Goal: Task Accomplishment & Management: Use online tool/utility

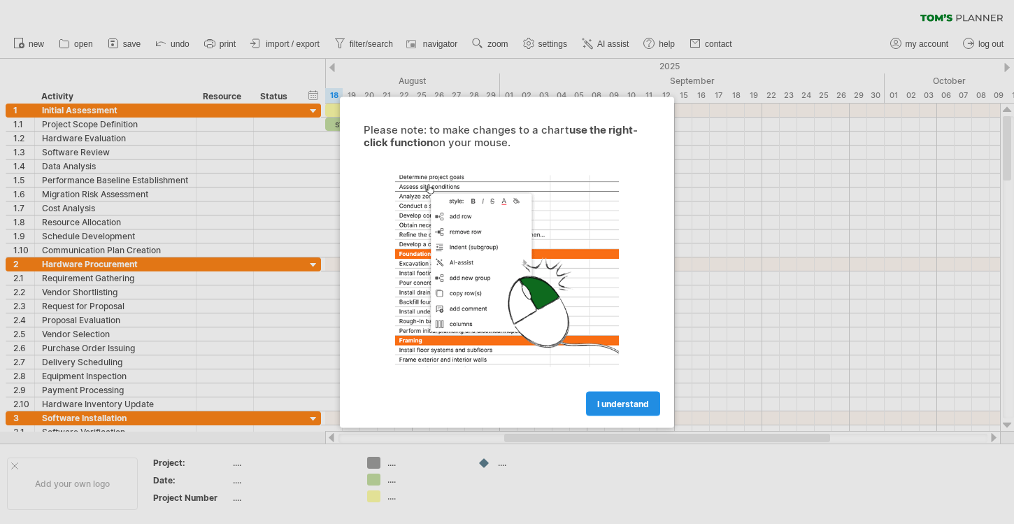
click at [626, 398] on span "I understand" at bounding box center [623, 403] width 52 height 10
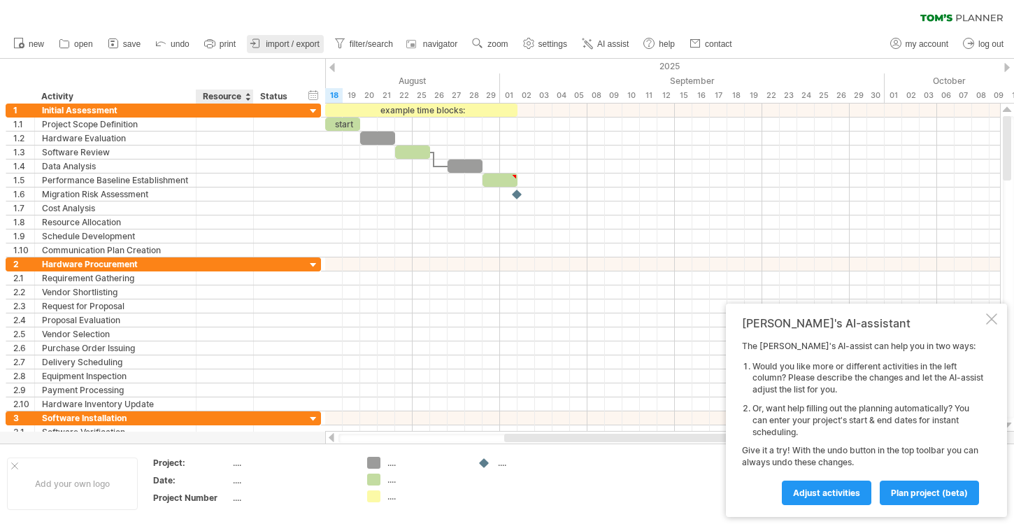
click at [253, 50] on div at bounding box center [256, 44] width 14 height 14
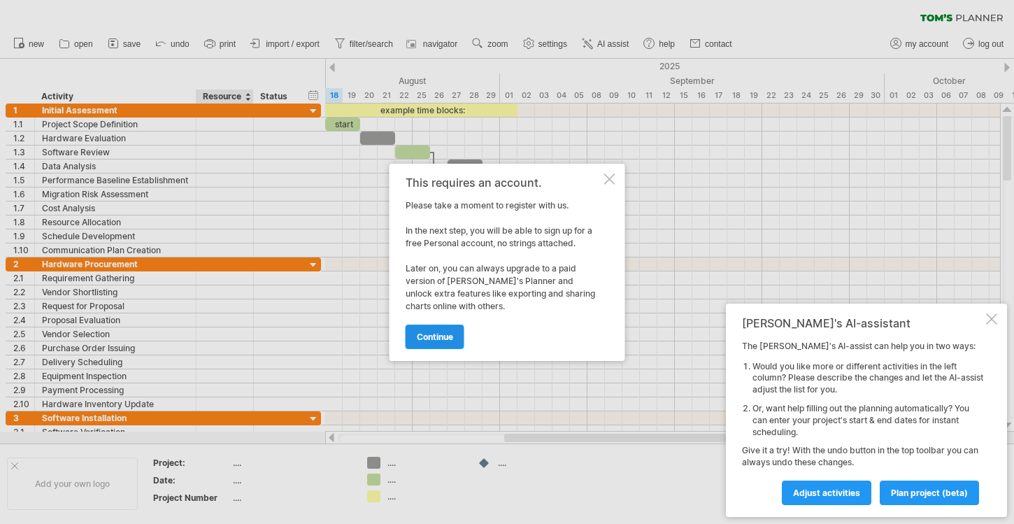
click at [431, 340] on span "continue" at bounding box center [435, 336] width 36 height 10
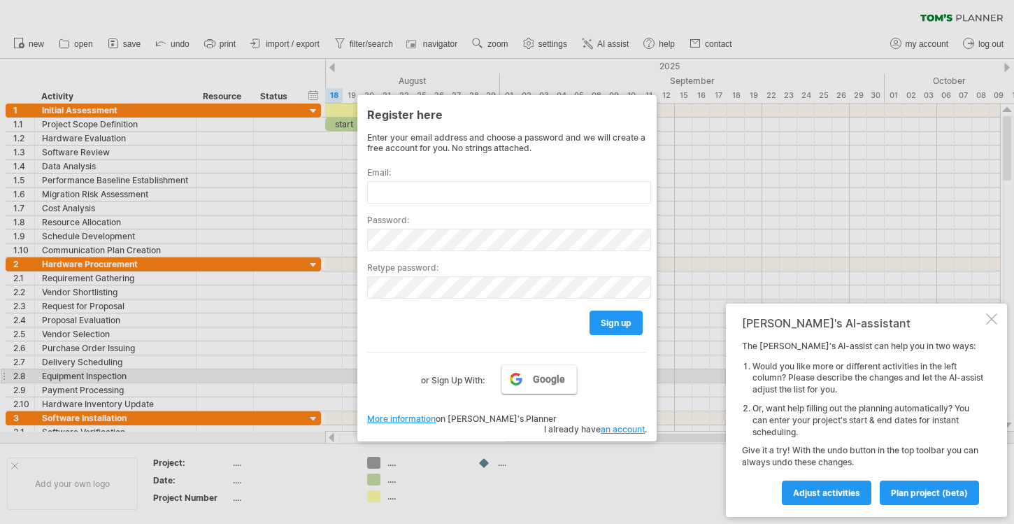
click at [522, 370] on link "Google" at bounding box center [538, 378] width 75 height 29
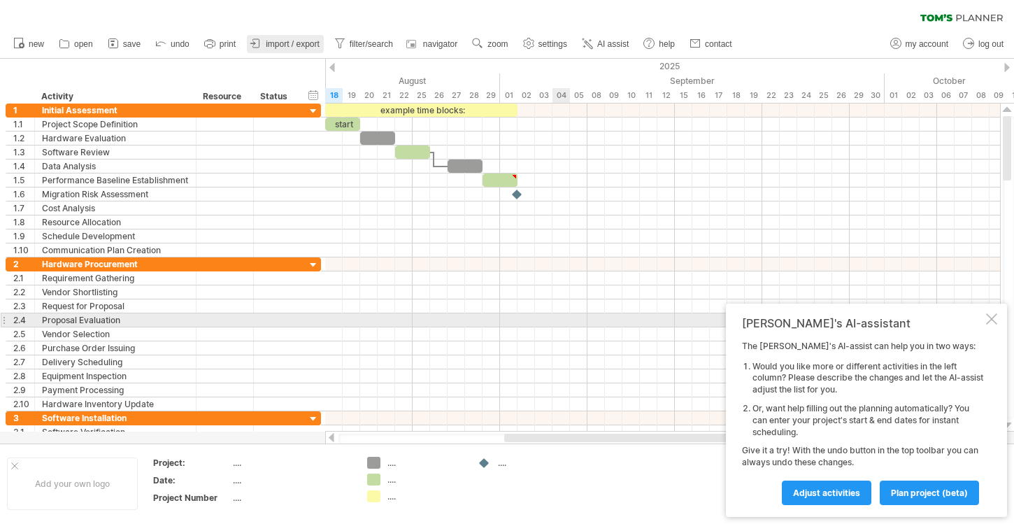
click at [287, 42] on span "import / export" at bounding box center [293, 44] width 54 height 10
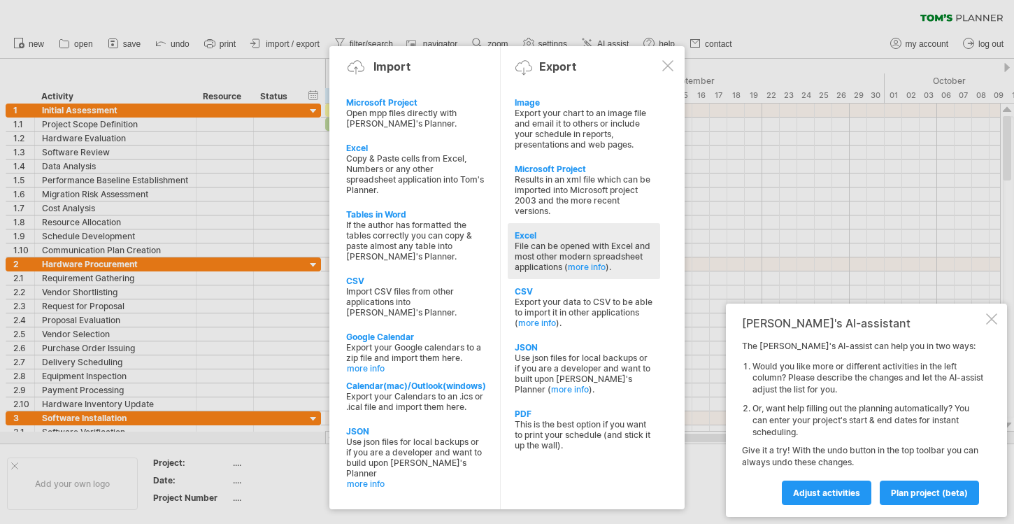
click at [610, 245] on div "File can be opened with Excel and most other modern spreadsheet applications ( …" at bounding box center [583, 255] width 138 height 31
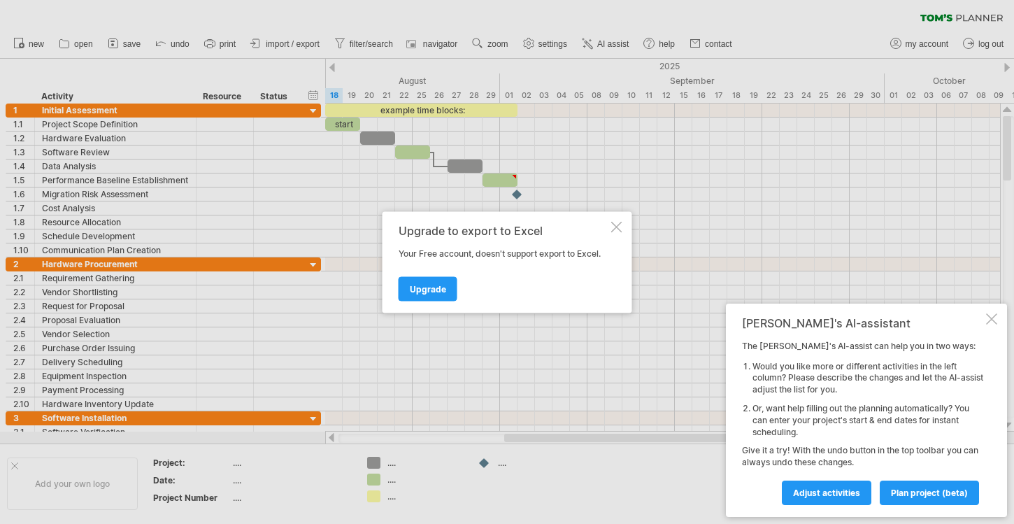
click at [364, 39] on div at bounding box center [507, 262] width 1014 height 524
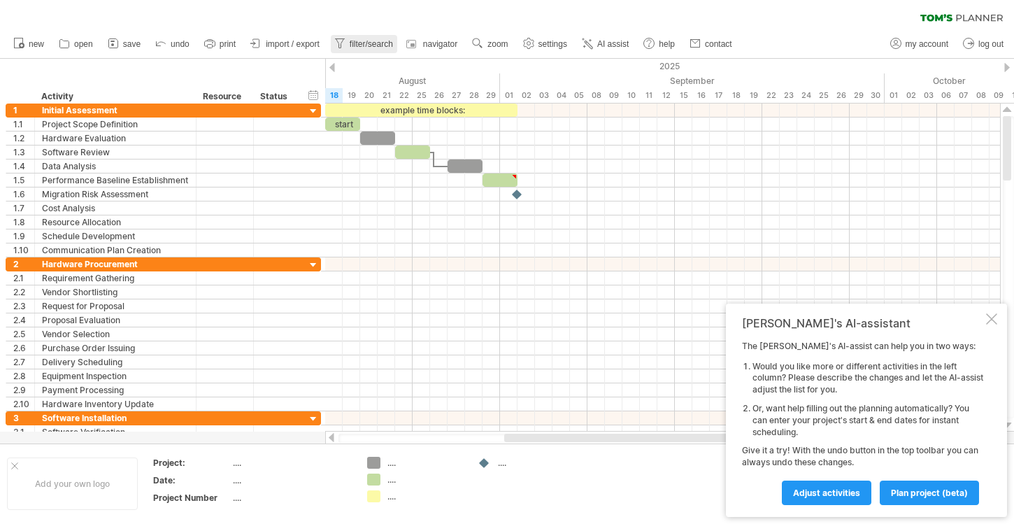
click at [378, 47] on span "filter/search" at bounding box center [370, 44] width 43 height 10
type input "**********"
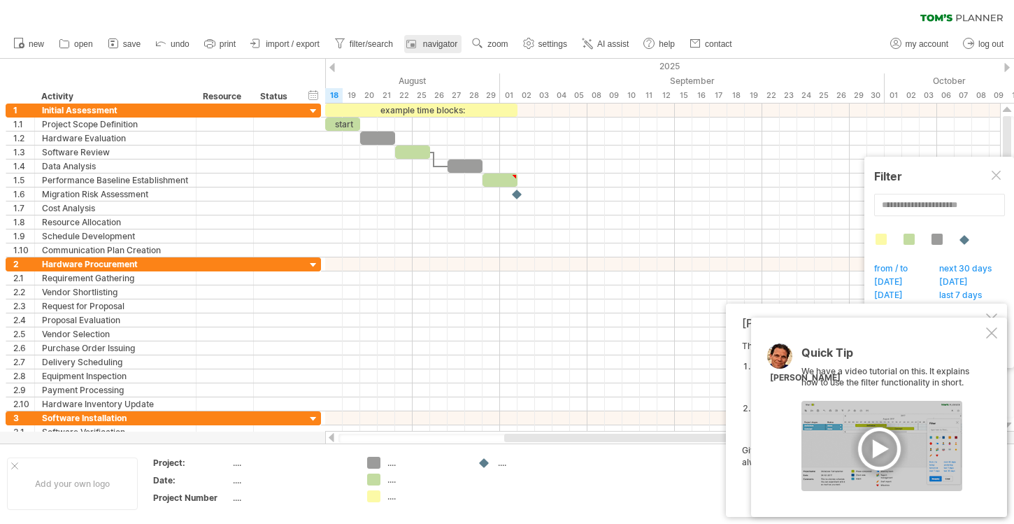
click at [439, 47] on span "navigator" at bounding box center [440, 44] width 34 height 10
click at [286, 48] on span "import / export" at bounding box center [293, 44] width 54 height 10
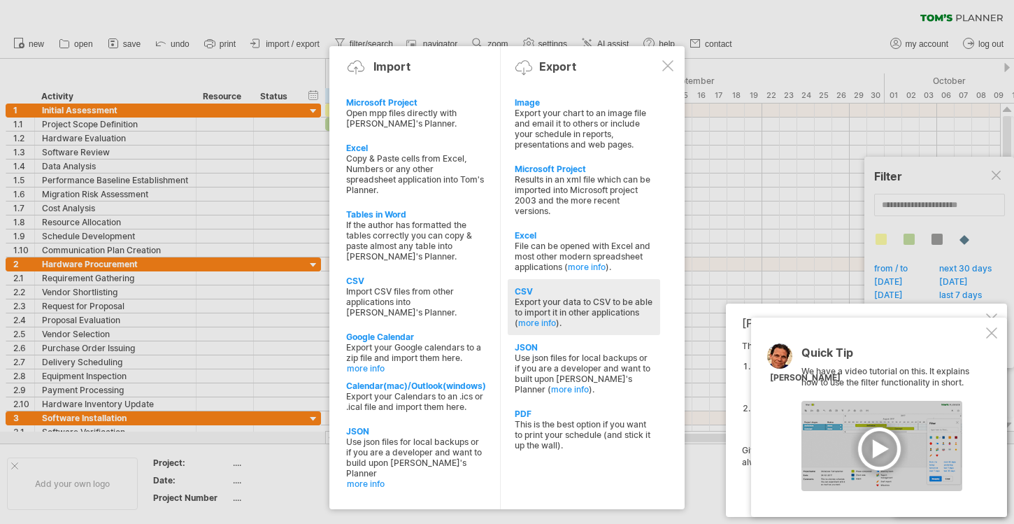
click at [637, 300] on div "Export your data to CSV to be able to import it in other applications ( more in…" at bounding box center [583, 311] width 138 height 31
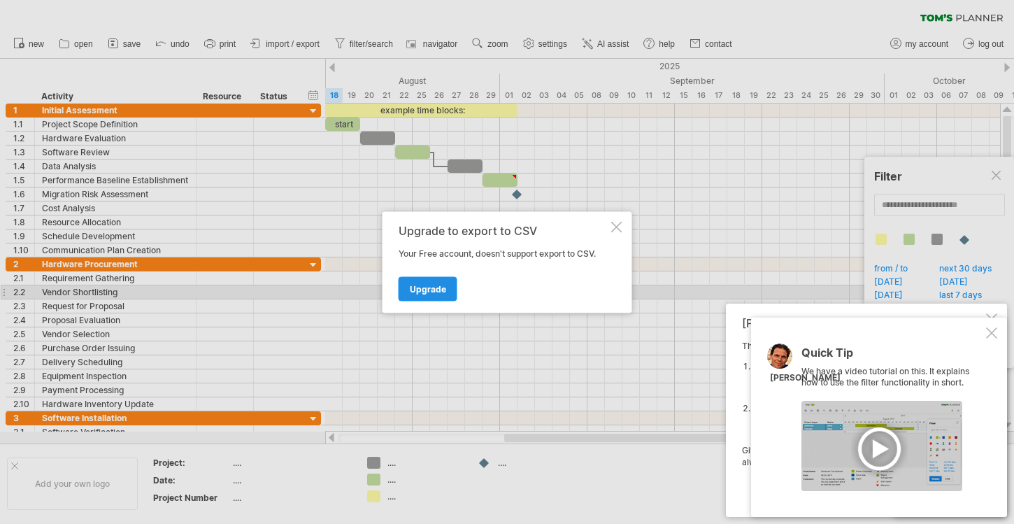
click at [427, 291] on span "Upgrade" at bounding box center [428, 288] width 36 height 10
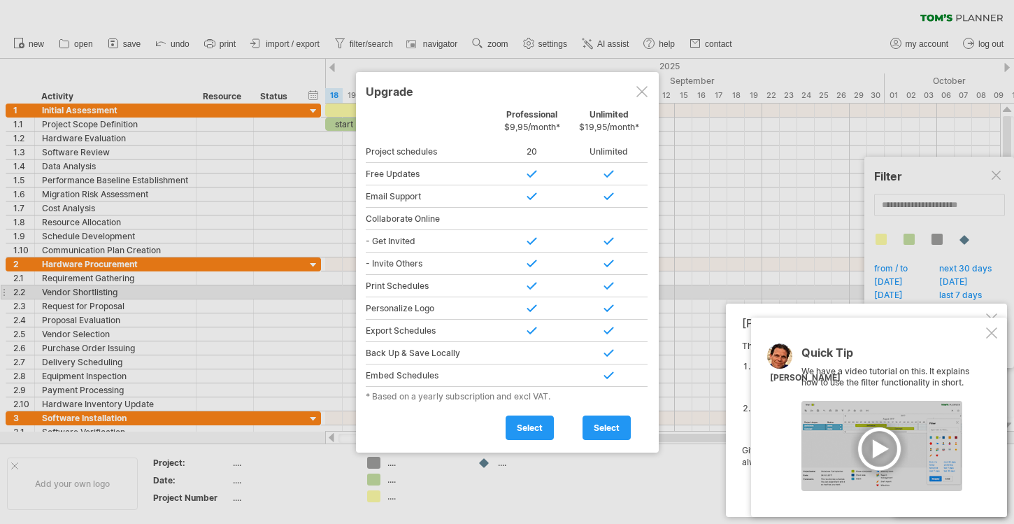
click at [639, 91] on div at bounding box center [641, 91] width 11 height 11
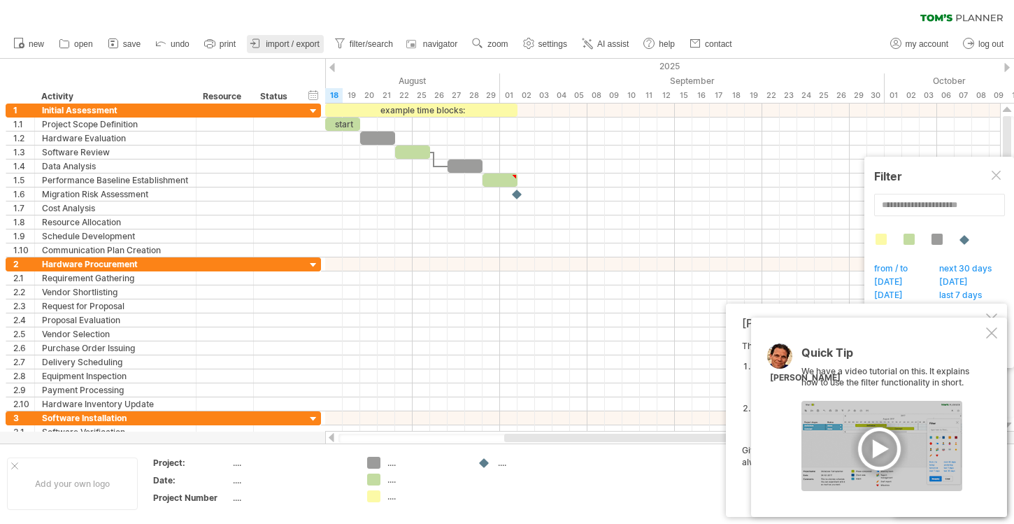
click at [281, 41] on span "import / export" at bounding box center [293, 44] width 54 height 10
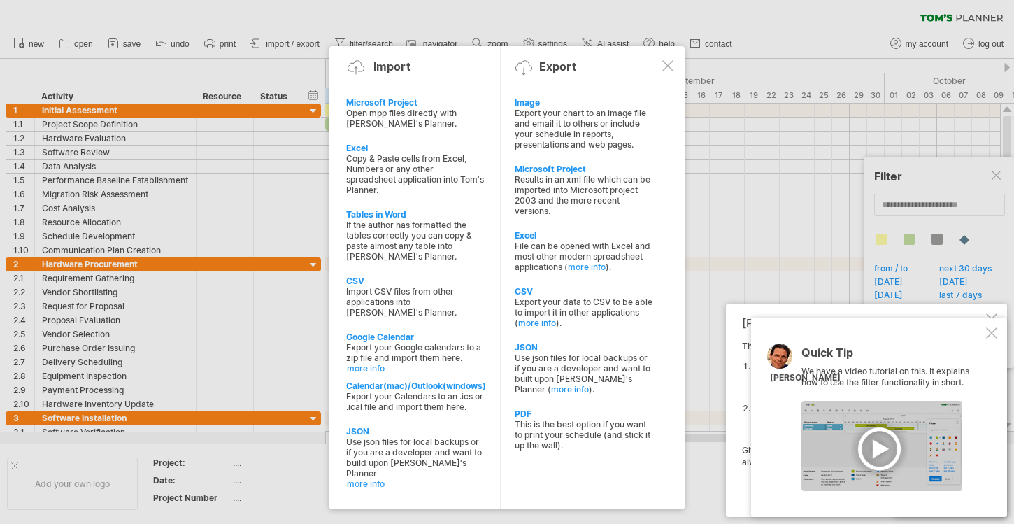
click at [138, 272] on div at bounding box center [507, 262] width 1014 height 524
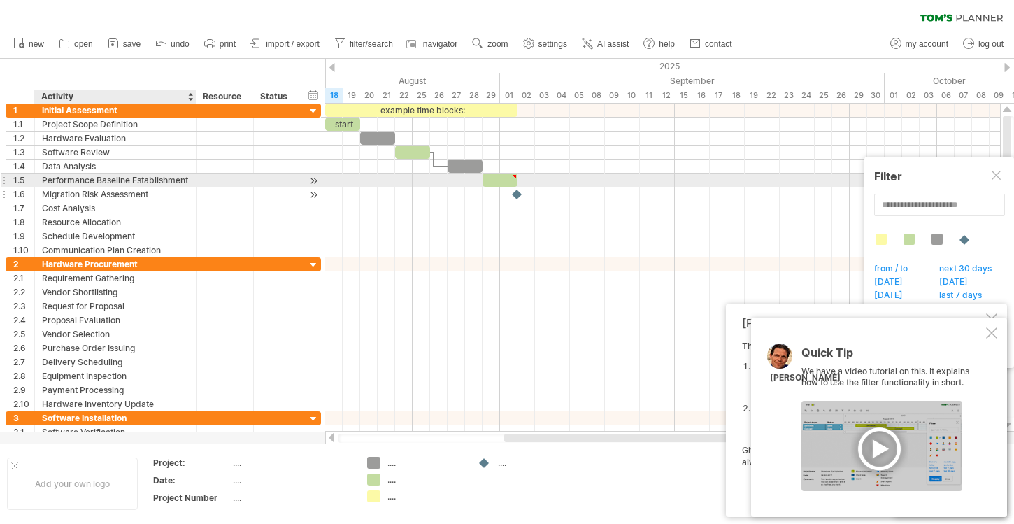
drag, startPoint x: 40, startPoint y: 83, endPoint x: 168, endPoint y: 191, distance: 167.2
click at [169, 191] on div "Trying to reach [DOMAIN_NAME] Connected again... 0% clear filter new 1" at bounding box center [507, 262] width 1014 height 524
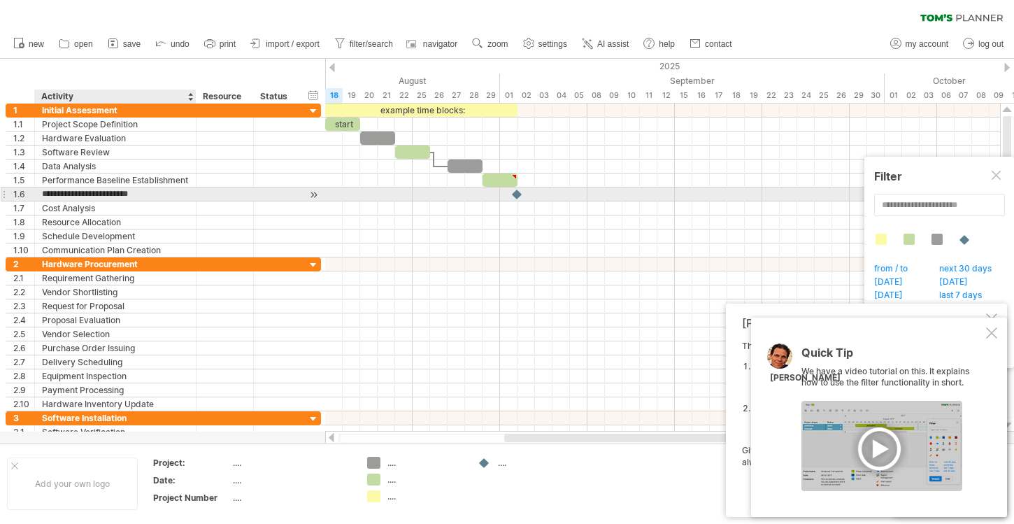
click at [168, 191] on input "**********" at bounding box center [115, 193] width 147 height 13
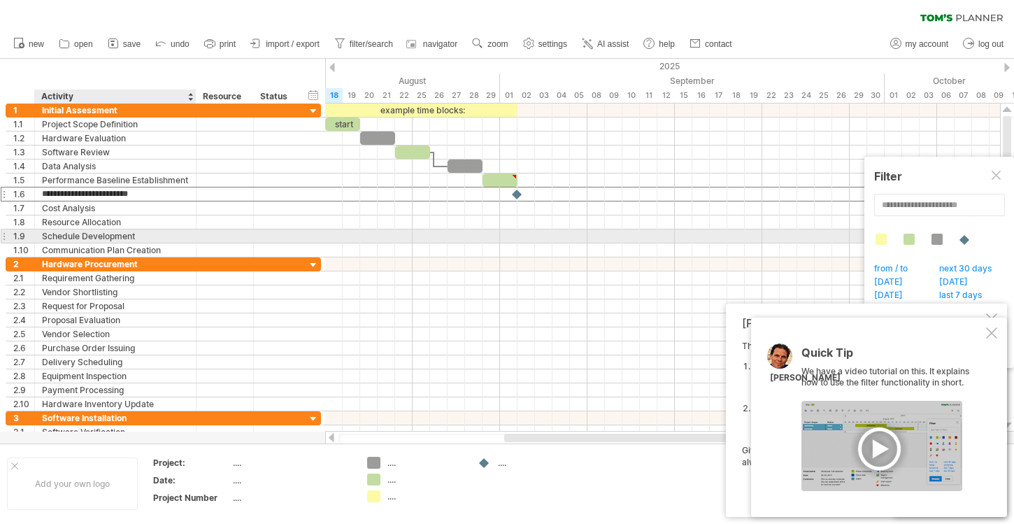
click at [147, 232] on div "Schedule Development" at bounding box center [115, 235] width 147 height 13
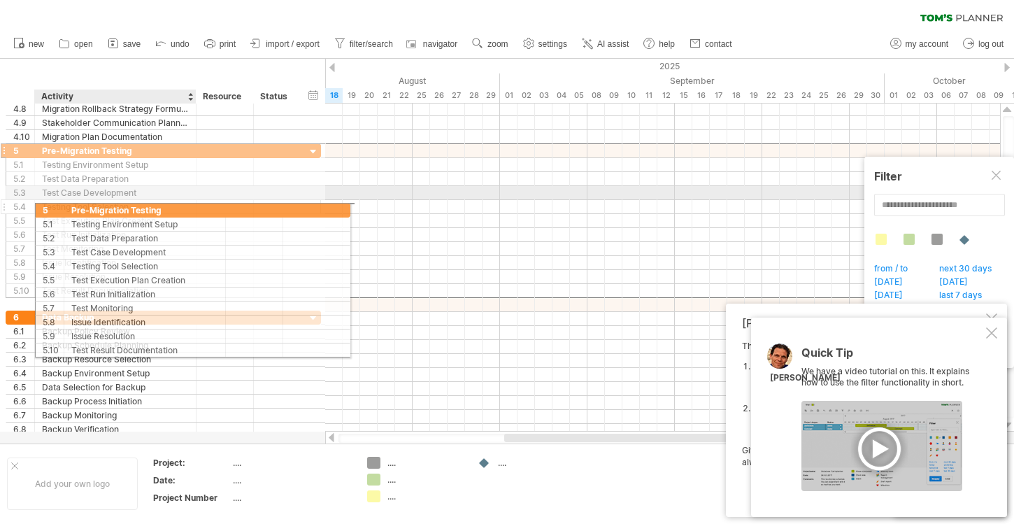
drag, startPoint x: 43, startPoint y: 152, endPoint x: 79, endPoint y: 206, distance: 64.9
click at [79, 206] on div "**********" at bounding box center [163, 220] width 315 height 154
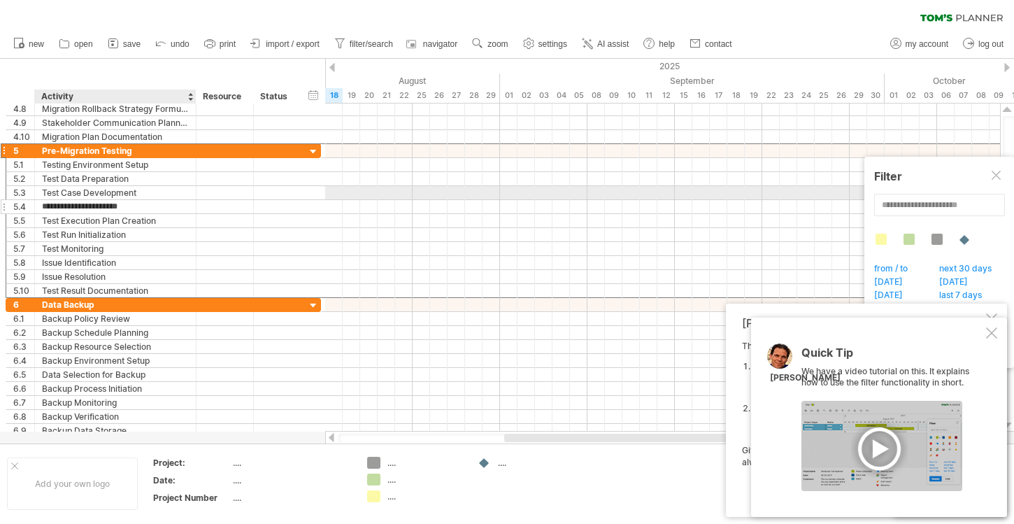
click at [79, 206] on input "**********" at bounding box center [115, 206] width 147 height 13
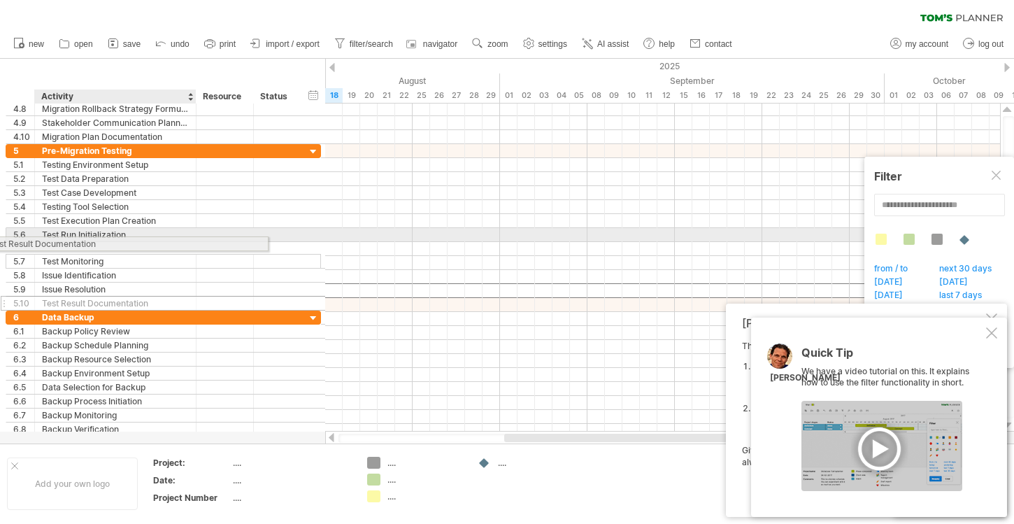
drag, startPoint x: 160, startPoint y: 294, endPoint x: 83, endPoint y: 241, distance: 93.5
